Goal: Transaction & Acquisition: Download file/media

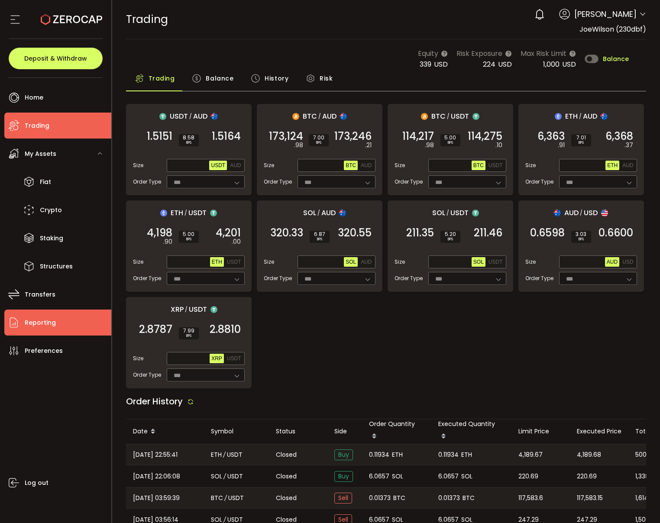
click at [44, 324] on span "Reporting" at bounding box center [40, 323] width 31 height 13
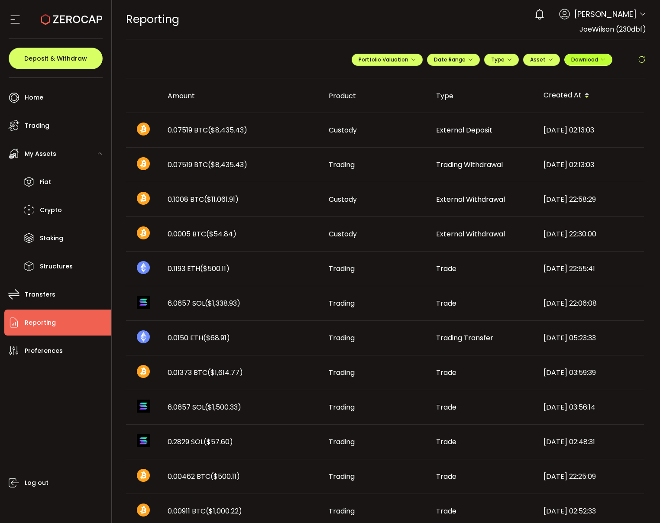
click at [591, 60] on span "Download" at bounding box center [588, 59] width 34 height 7
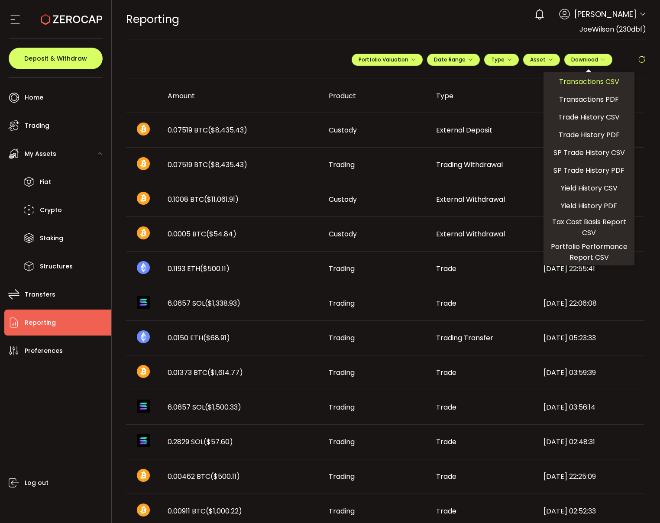
click at [599, 82] on span "Transactions CSV" at bounding box center [589, 81] width 60 height 11
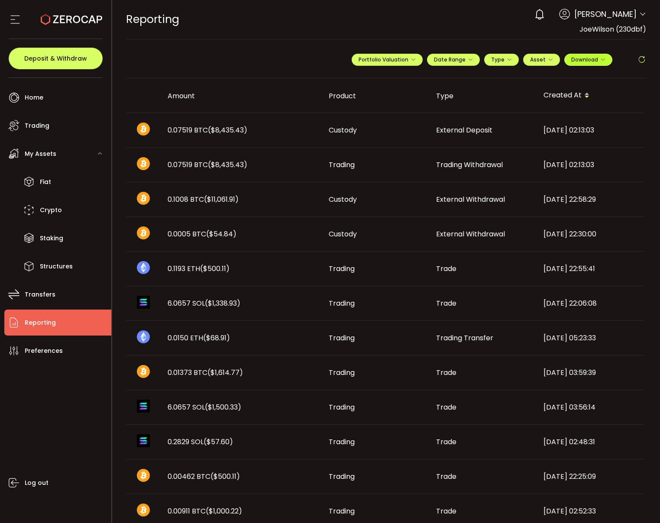
click at [591, 60] on span "Download" at bounding box center [588, 59] width 34 height 7
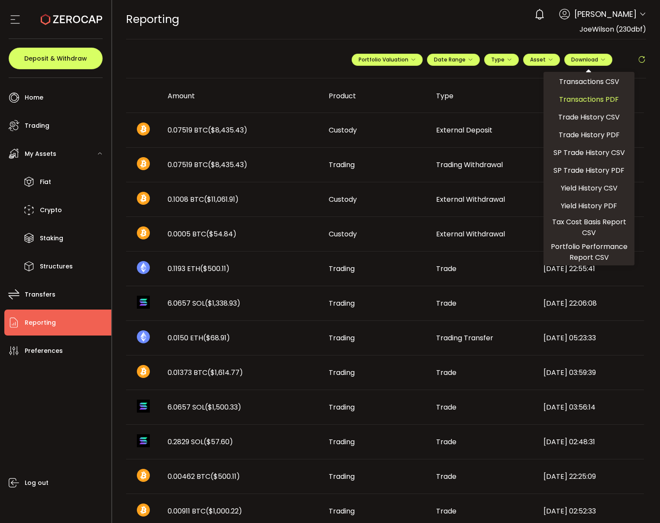
click at [608, 102] on span "Transactions PDF" at bounding box center [589, 99] width 60 height 11
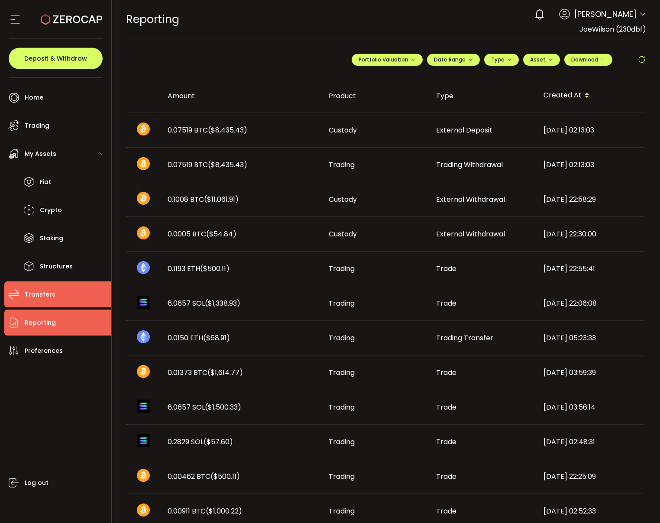
click at [63, 293] on li "Transfers" at bounding box center [57, 295] width 107 height 26
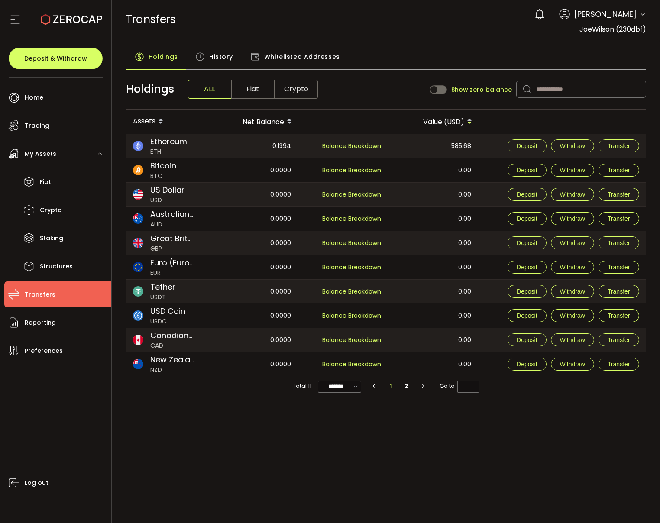
click at [319, 52] on span "Whitelisted Addresses" at bounding box center [302, 56] width 76 height 17
